Goal: Obtain resource: Obtain resource

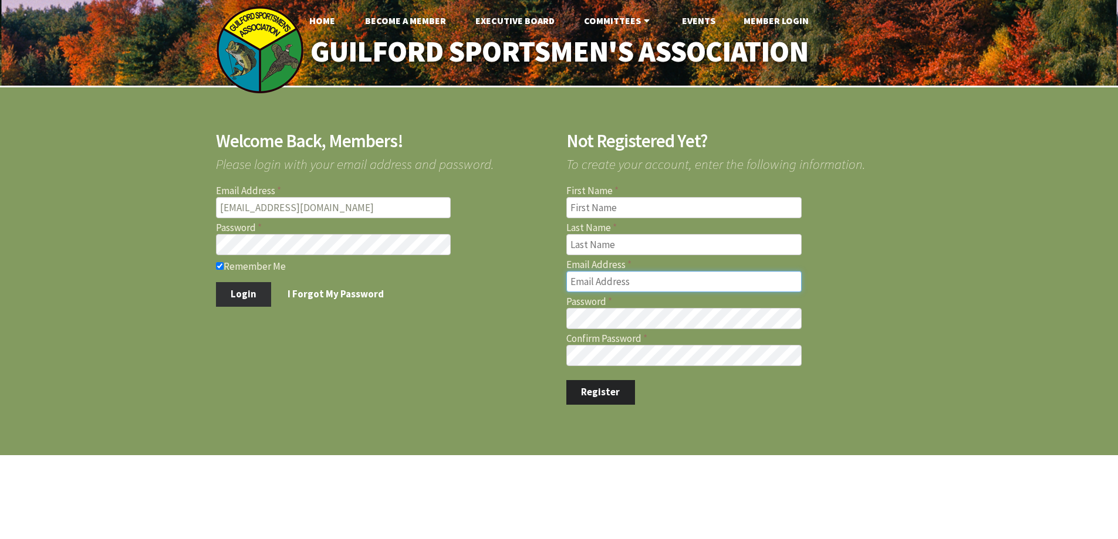
type input "[EMAIL_ADDRESS][DOMAIN_NAME]"
click at [238, 293] on button "Login" at bounding box center [244, 294] width 56 height 25
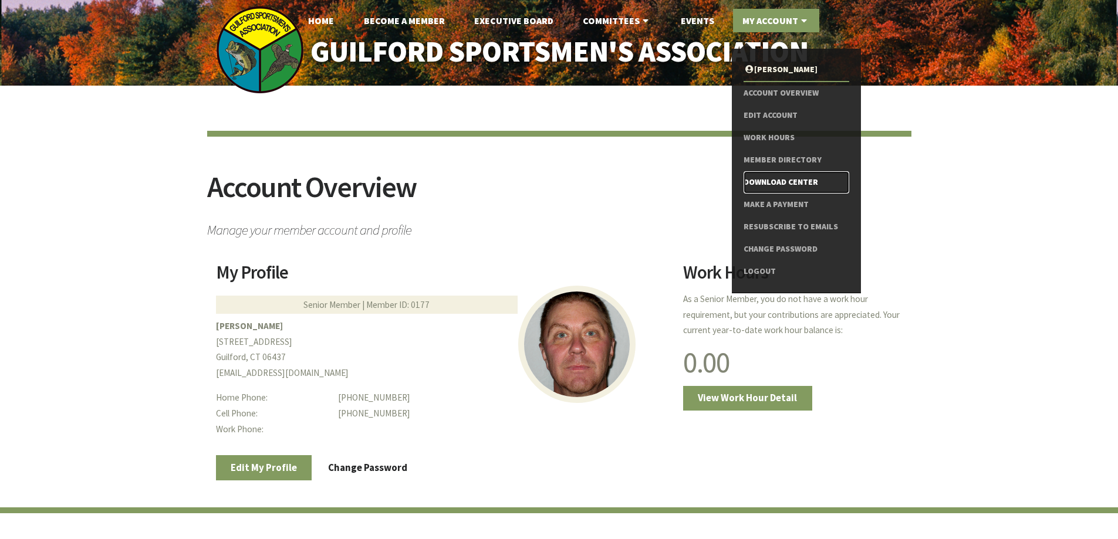
click at [774, 181] on link "Download Center" at bounding box center [795, 182] width 105 height 22
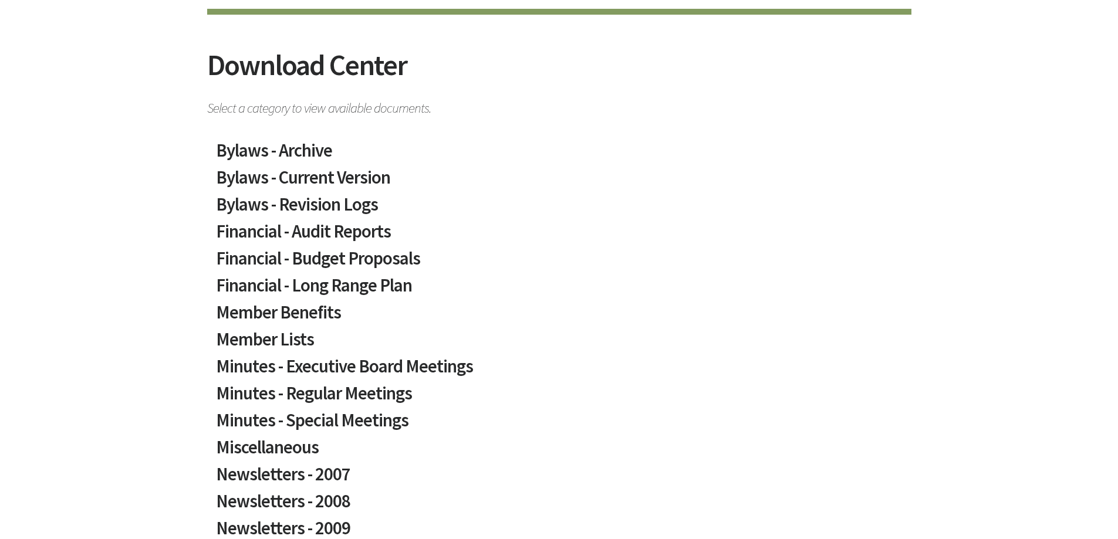
scroll to position [176, 0]
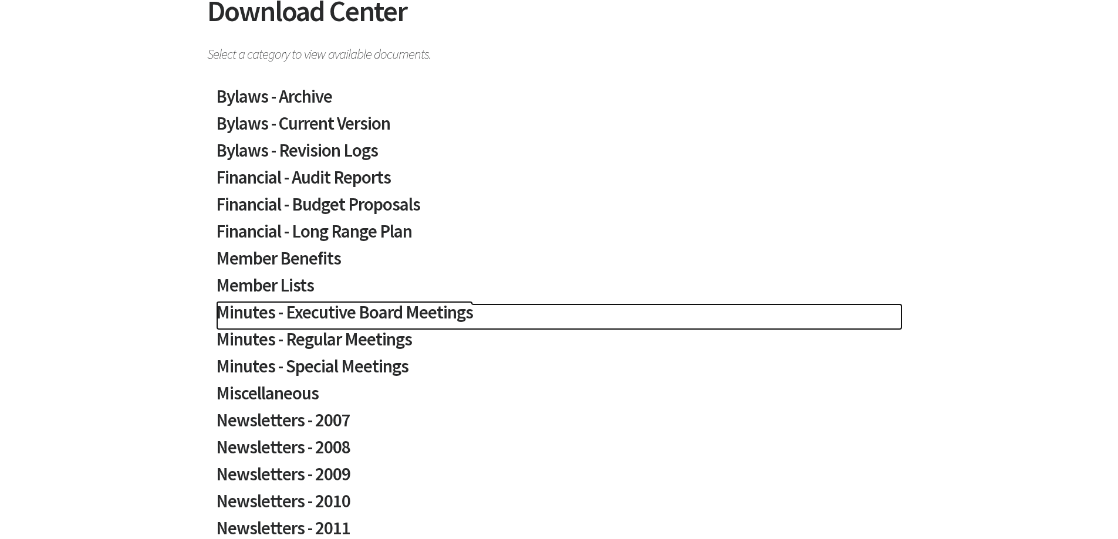
click at [390, 314] on h2 "Minutes - Executive Board Meetings" at bounding box center [559, 316] width 686 height 27
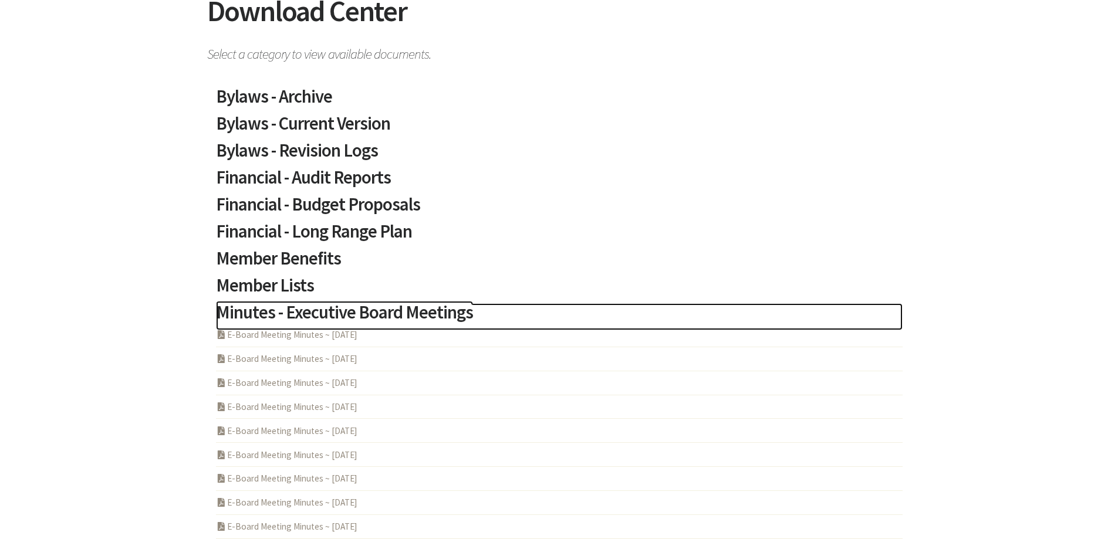
click at [390, 314] on h2 "Minutes - Executive Board Meetings" at bounding box center [559, 316] width 686 height 27
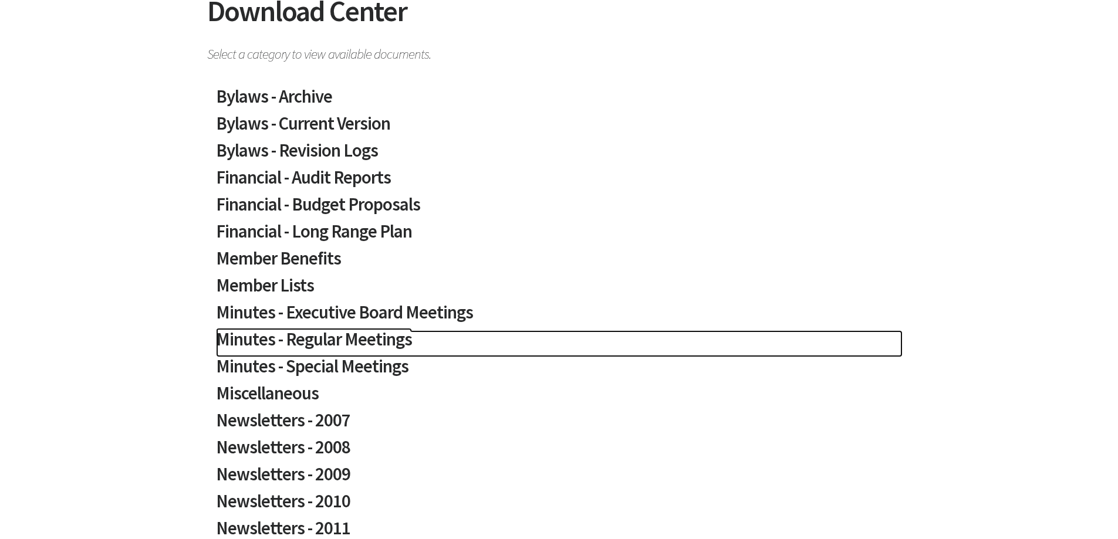
click at [381, 340] on h2 "Minutes - Regular Meetings" at bounding box center [559, 343] width 686 height 27
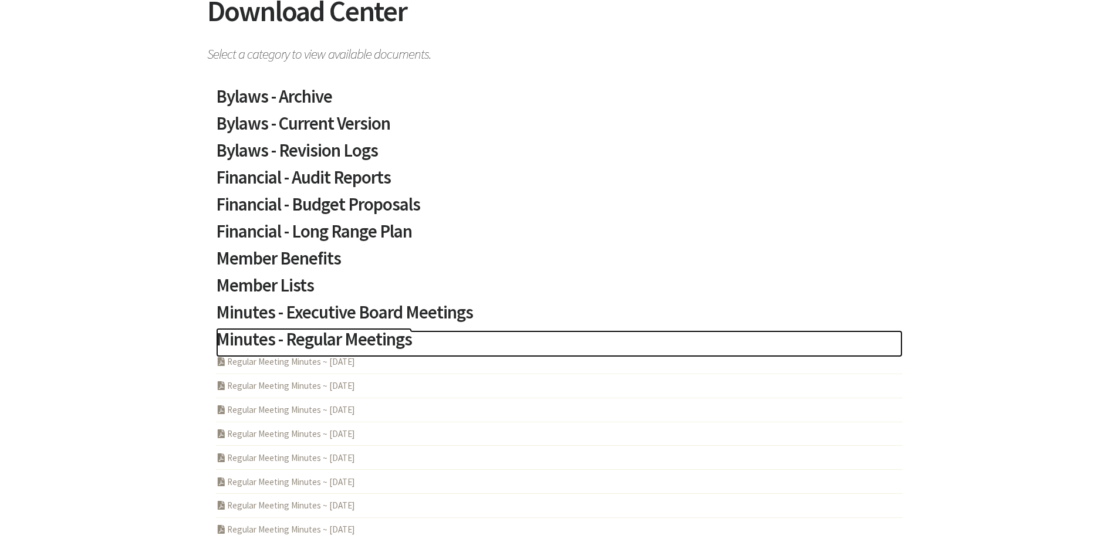
click at [381, 340] on h2 "Minutes - Regular Meetings" at bounding box center [559, 343] width 686 height 27
